Goal: Information Seeking & Learning: Learn about a topic

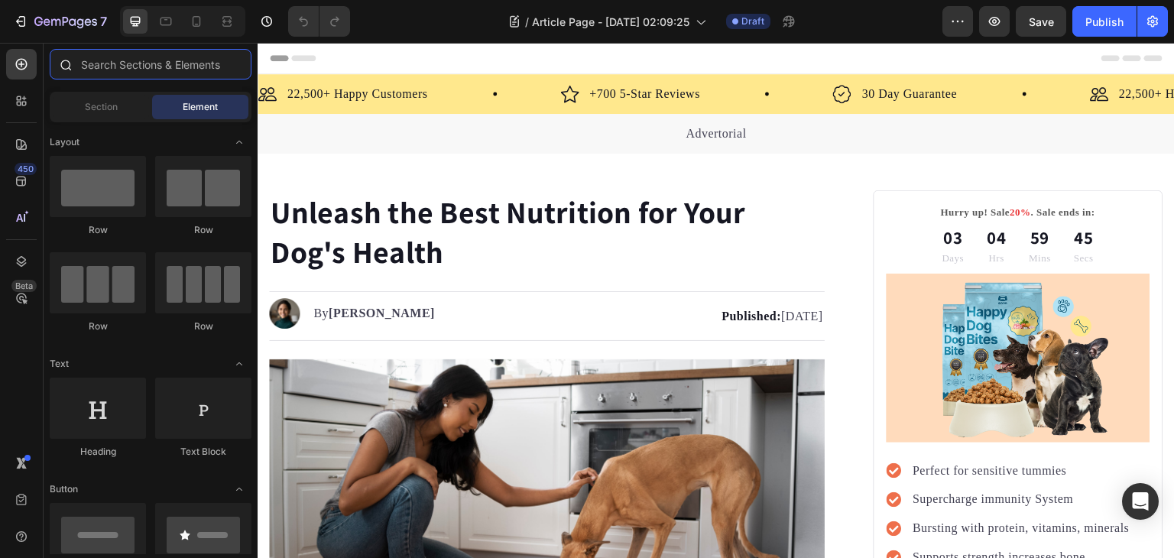
click at [135, 77] on input "text" at bounding box center [151, 64] width 202 height 31
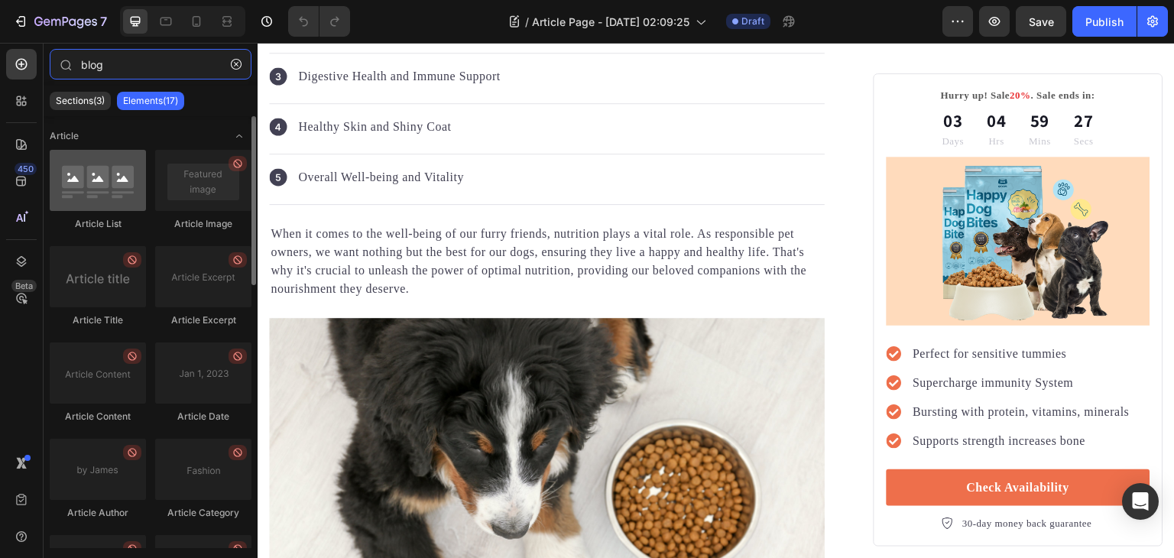
type input "blog"
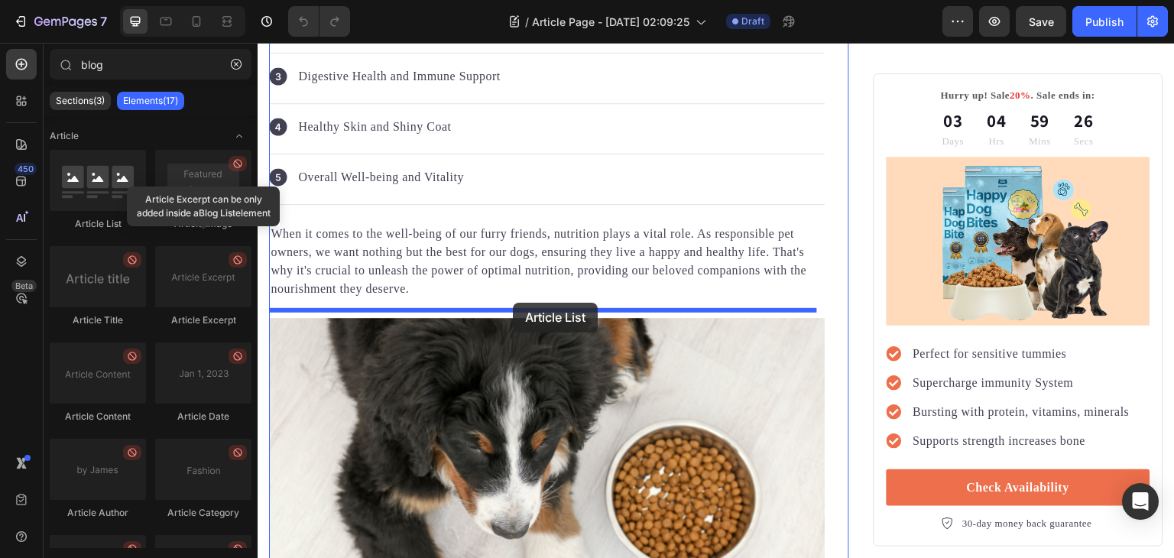
drag, startPoint x: 349, startPoint y: 239, endPoint x: 513, endPoint y: 303, distance: 175.8
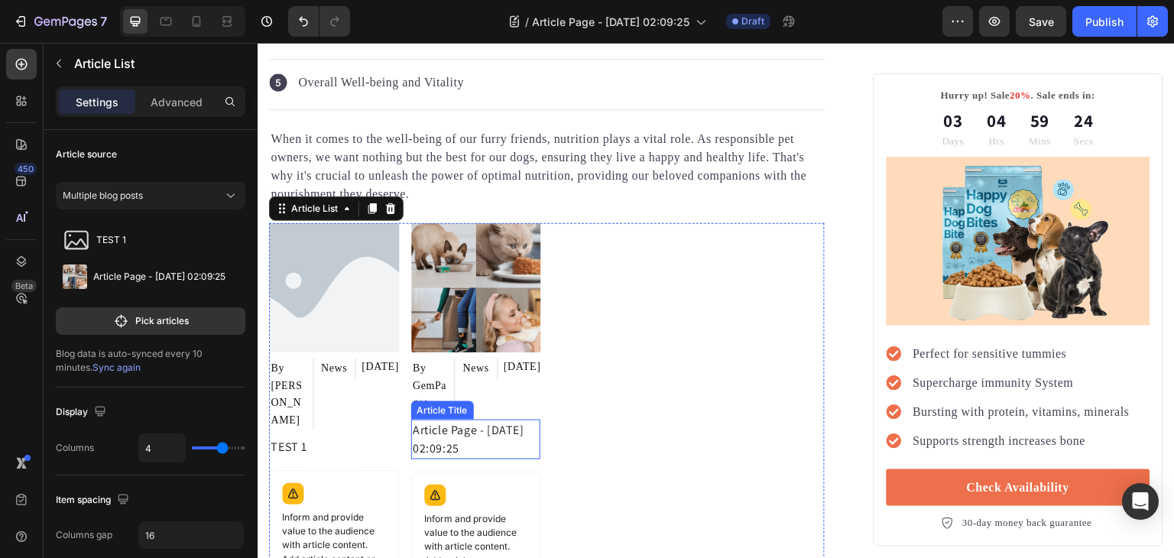
scroll to position [918, 0]
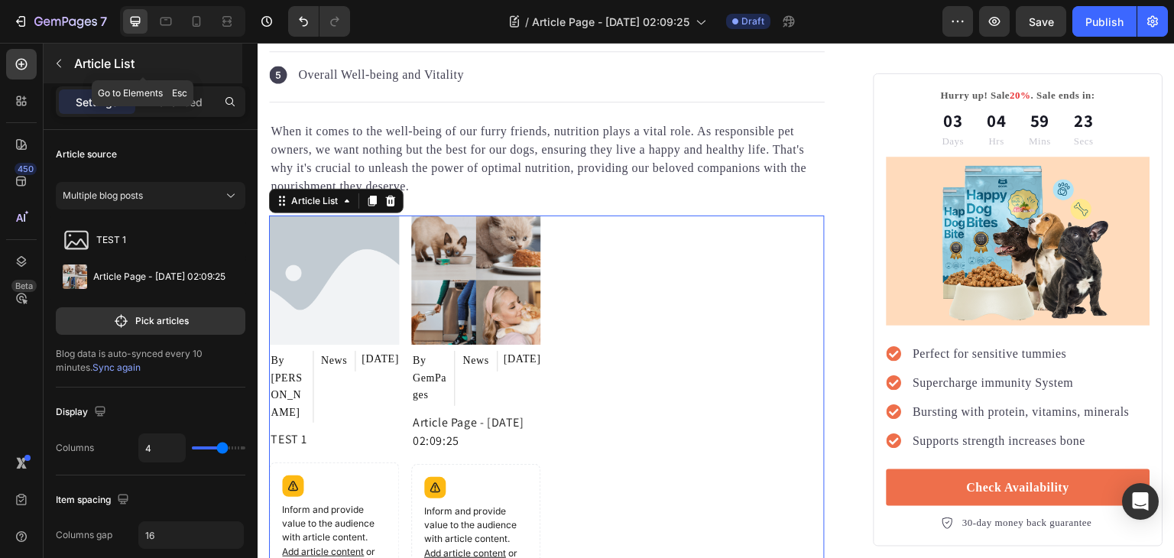
click at [58, 59] on icon "button" at bounding box center [59, 63] width 12 height 12
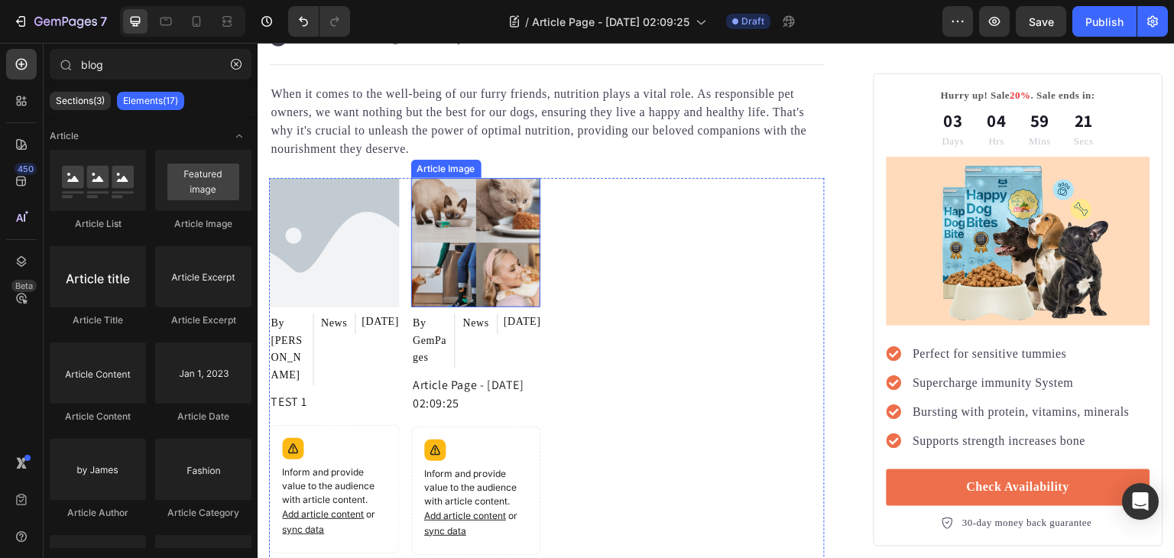
scroll to position [1019, 0]
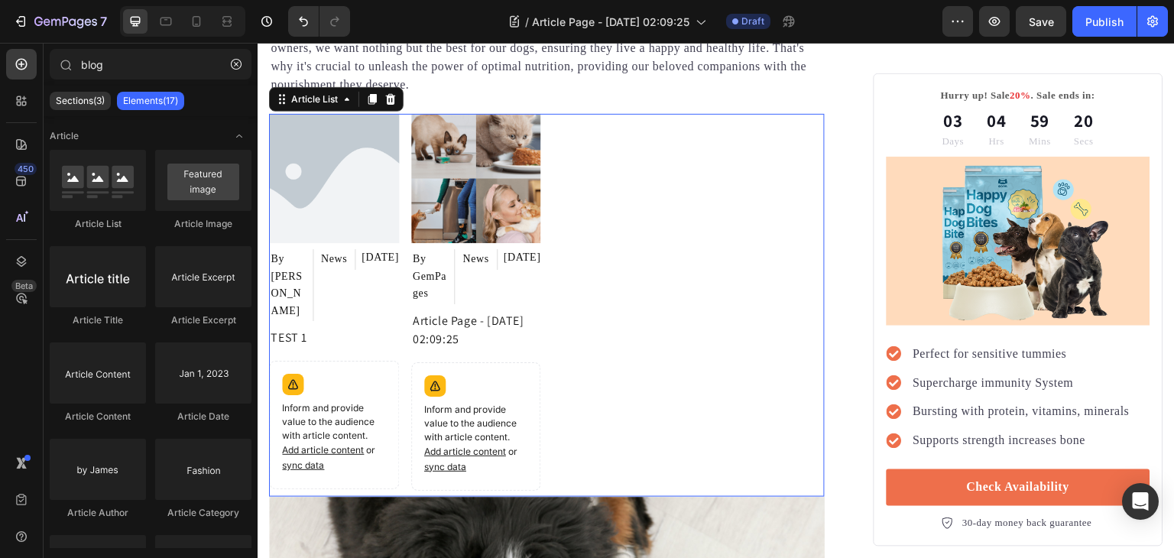
click at [588, 154] on div "Article Image By [PERSON_NAME] Article Author News Article Category [DATE] Arti…" at bounding box center [547, 305] width 556 height 383
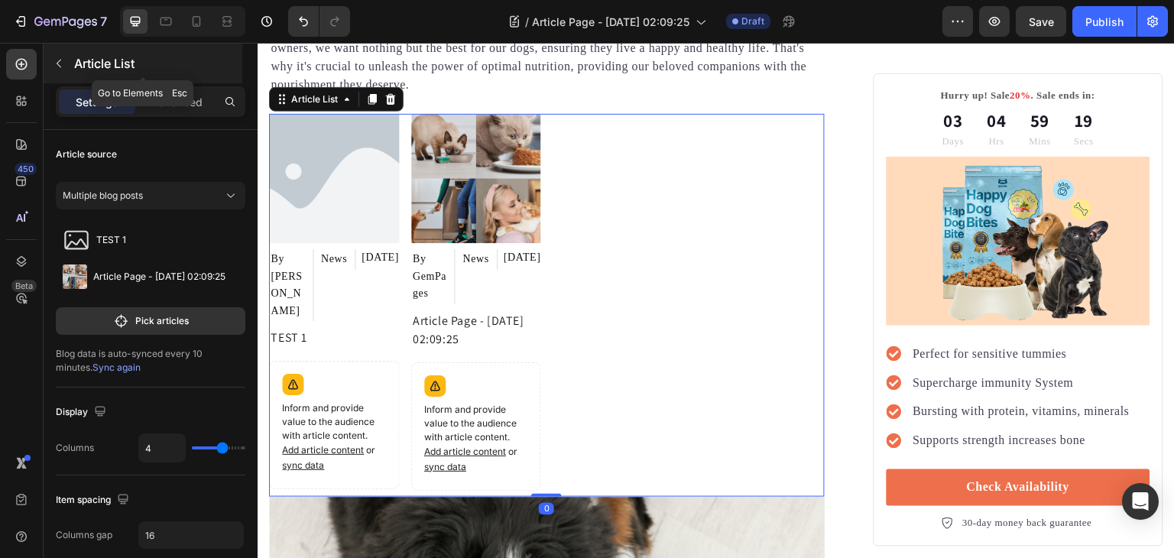
click at [50, 69] on button "button" at bounding box center [59, 63] width 24 height 24
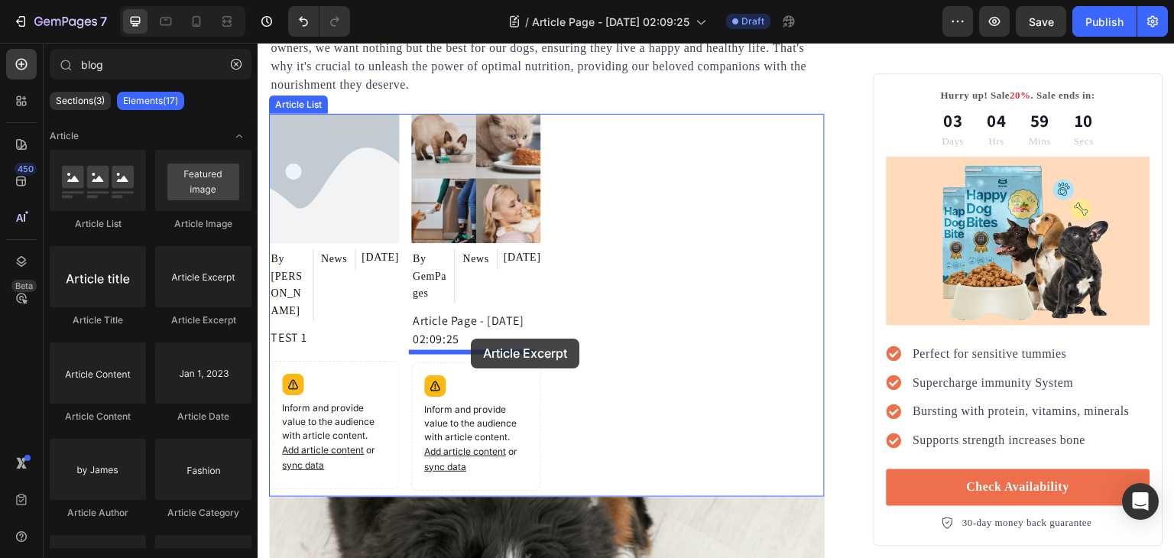
drag, startPoint x: 456, startPoint y: 333, endPoint x: 471, endPoint y: 339, distance: 15.5
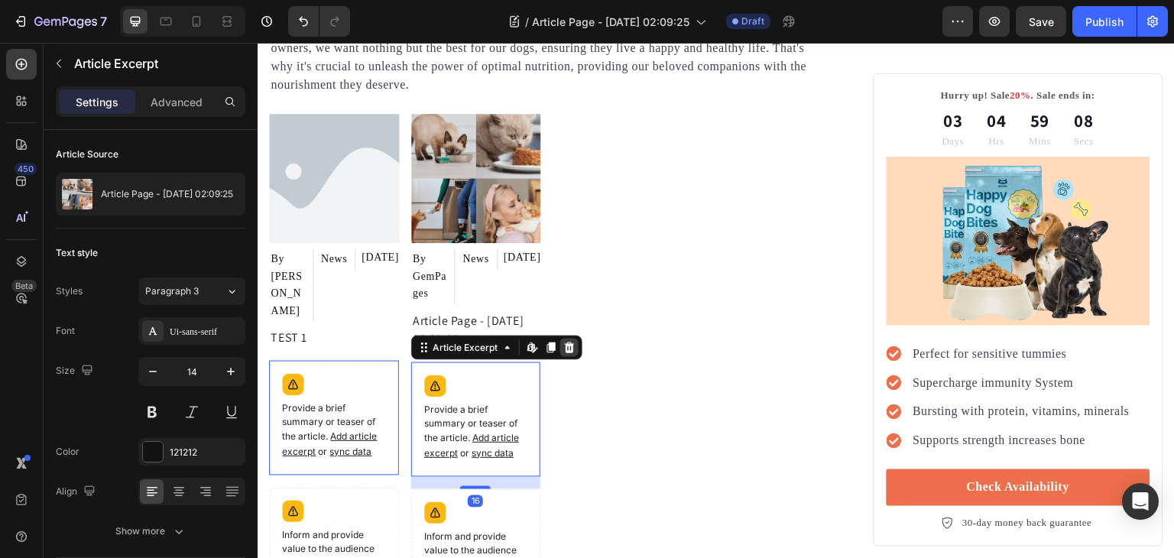
click at [568, 342] on icon at bounding box center [570, 348] width 12 height 12
